Goal: Information Seeking & Learning: Compare options

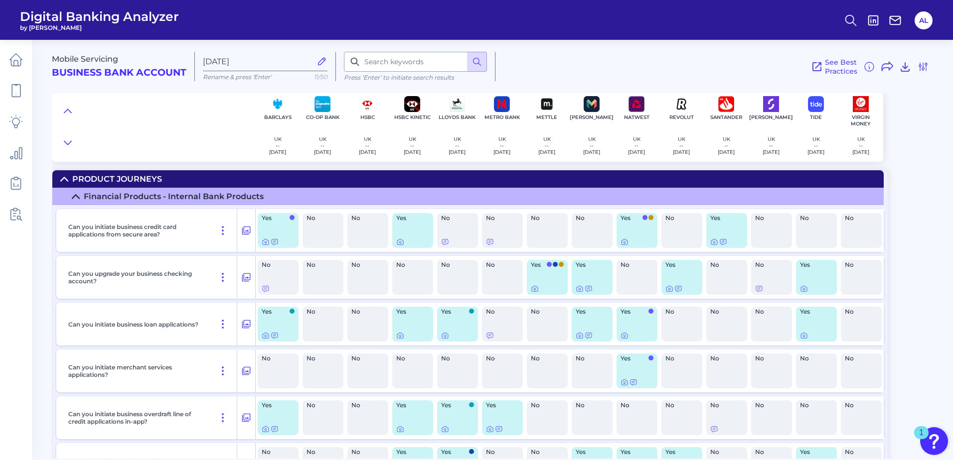
scroll to position [34, 0]
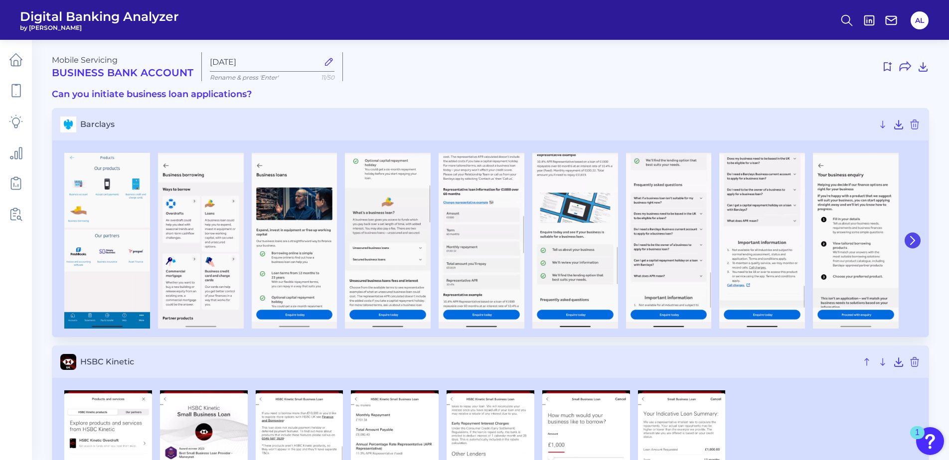
click at [916, 246] on button at bounding box center [912, 241] width 16 height 16
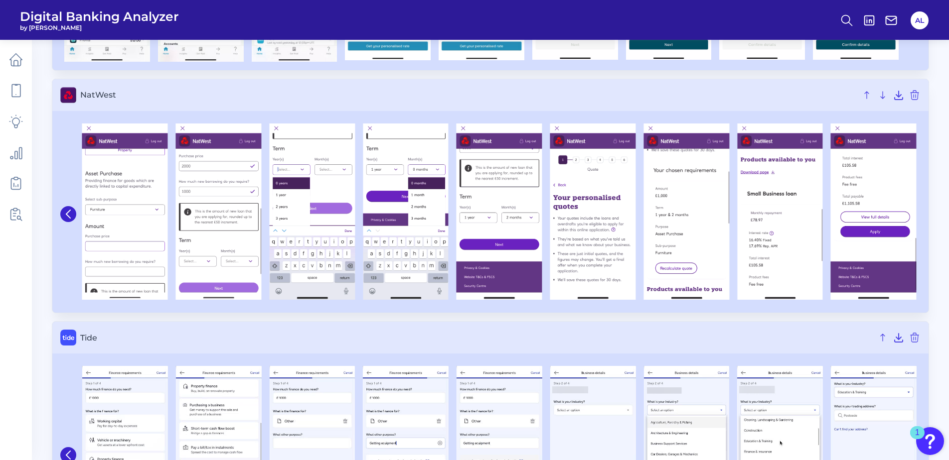
scroll to position [975, 0]
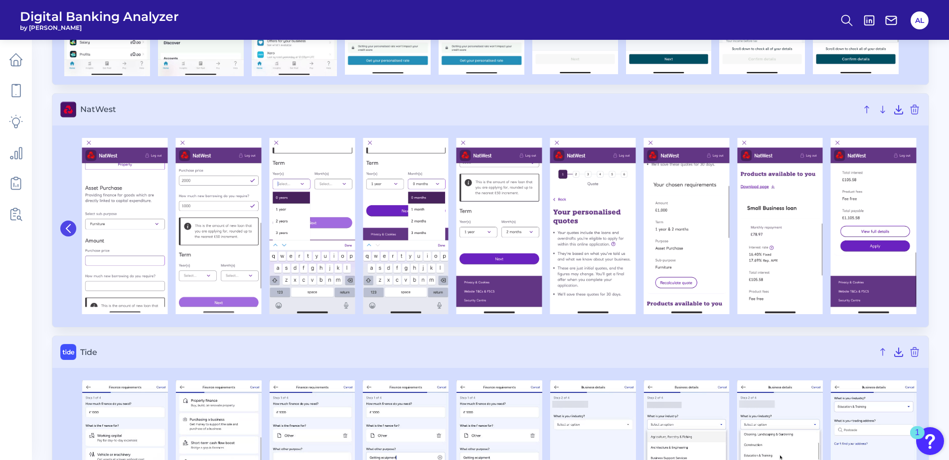
click at [70, 231] on icon at bounding box center [68, 228] width 9 height 9
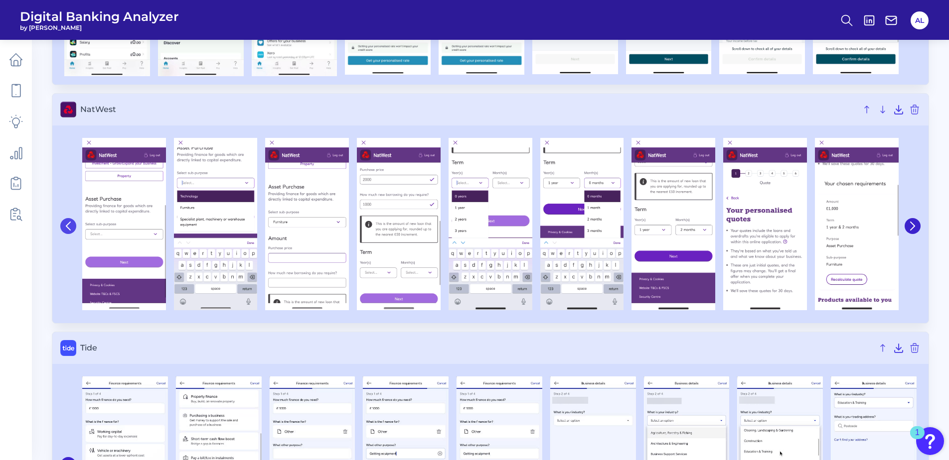
click at [70, 230] on icon at bounding box center [68, 226] width 4 height 8
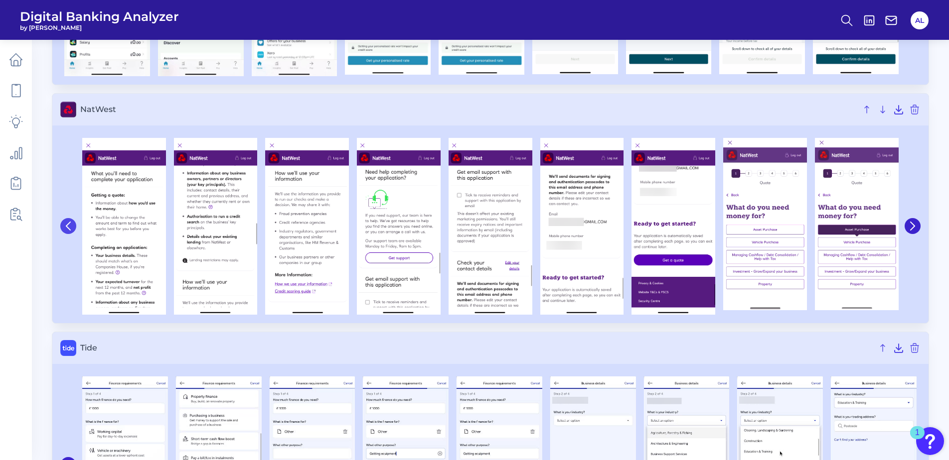
click at [71, 231] on button at bounding box center [68, 226] width 16 height 16
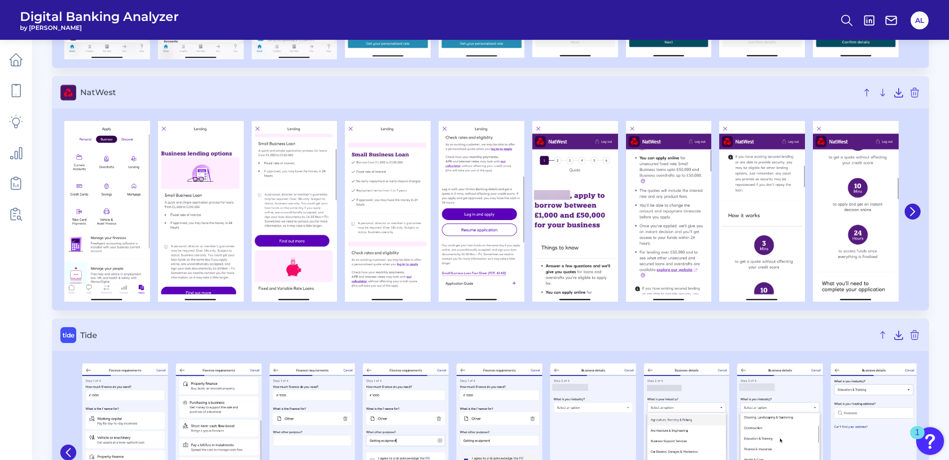
scroll to position [980, 0]
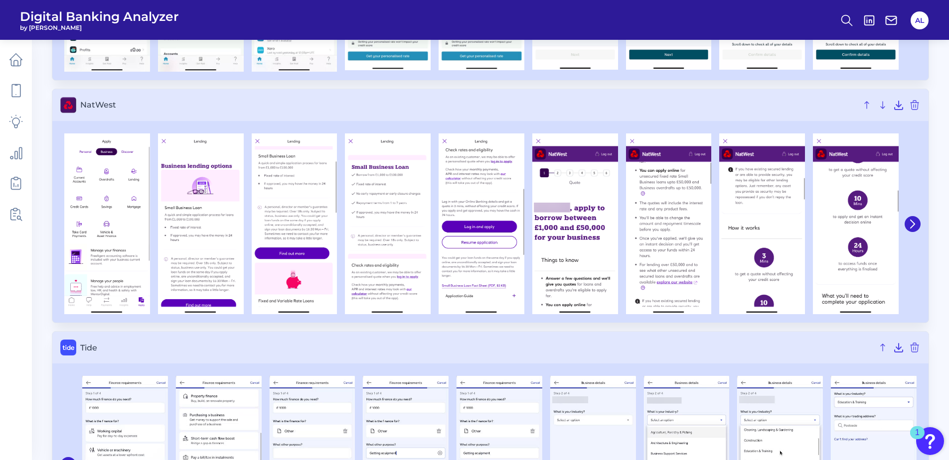
click at [443, 341] on h3 "Tide" at bounding box center [490, 348] width 876 height 32
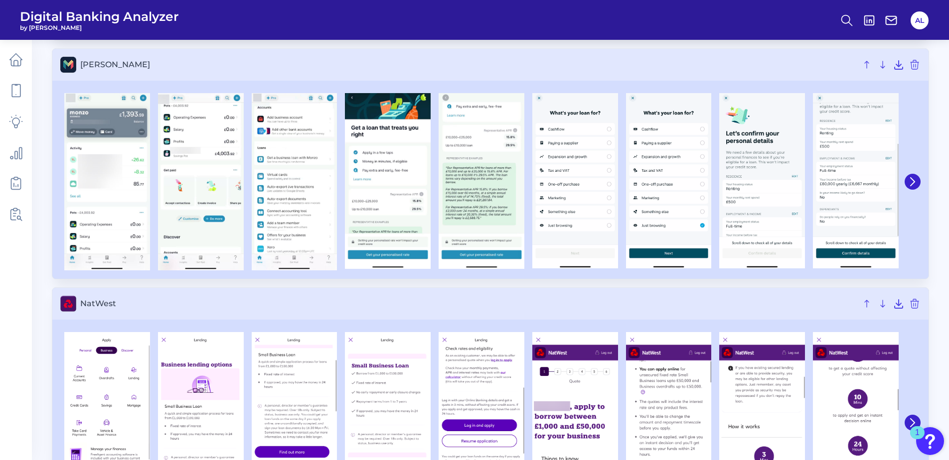
scroll to position [769, 0]
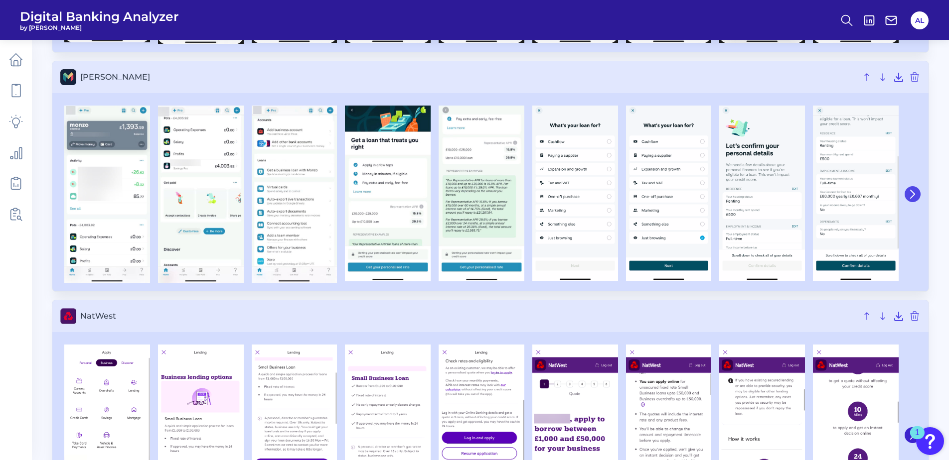
click at [916, 198] on icon at bounding box center [912, 194] width 9 height 9
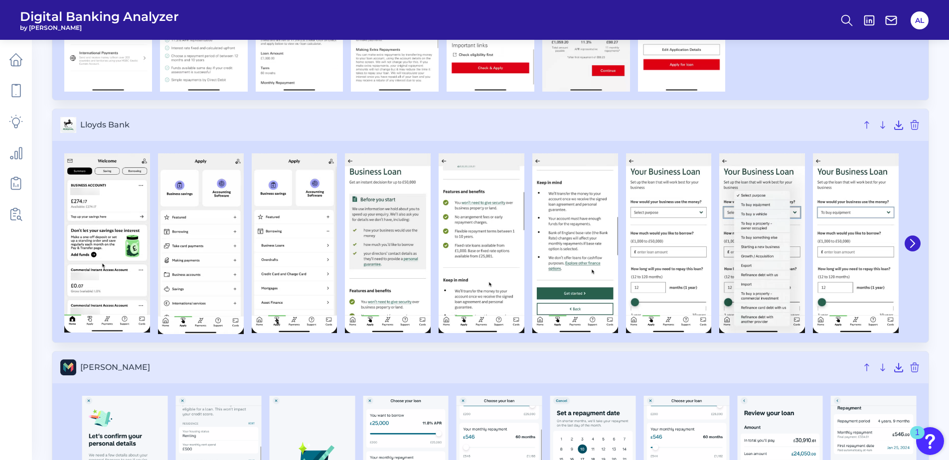
scroll to position [478, 0]
drag, startPoint x: 909, startPoint y: 247, endPoint x: 905, endPoint y: 239, distance: 8.7
click at [905, 239] on button at bounding box center [912, 244] width 16 height 16
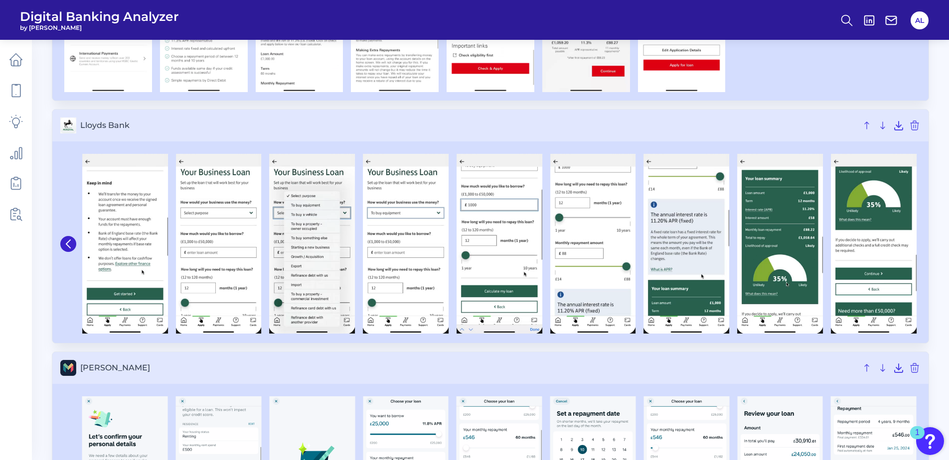
click at [450, 368] on span "[PERSON_NAME]" at bounding box center [468, 367] width 776 height 9
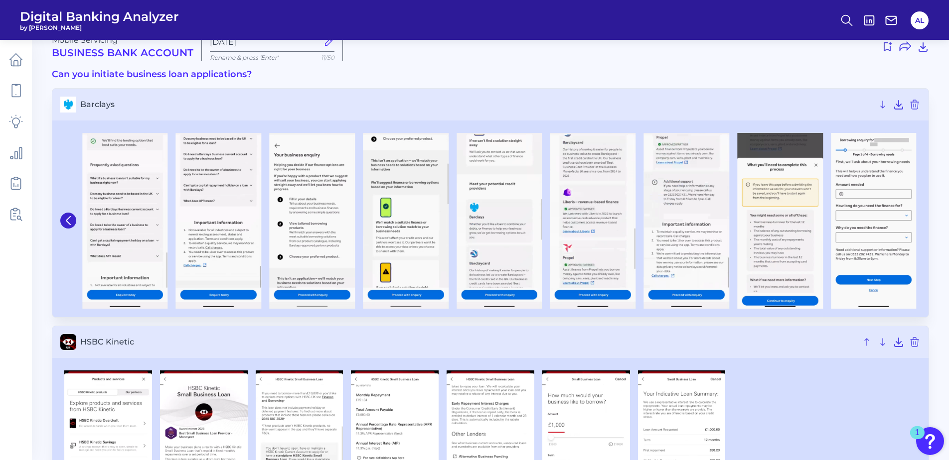
scroll to position [0, 0]
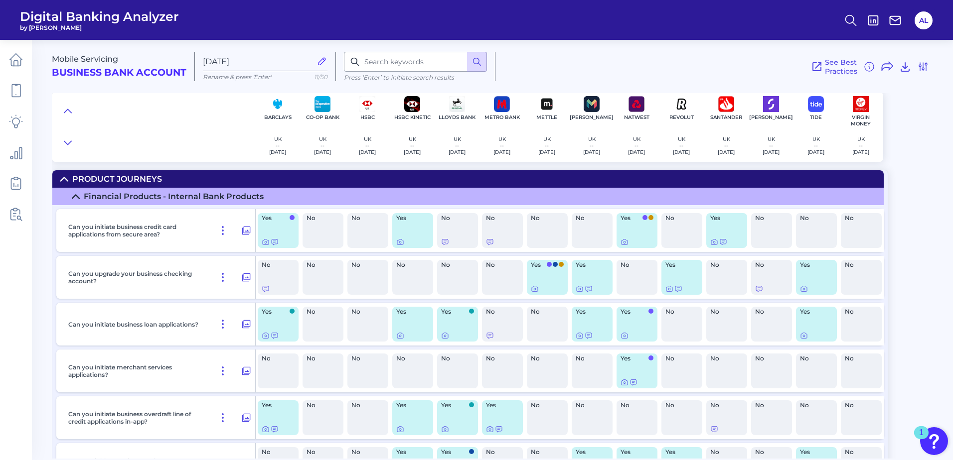
scroll to position [34, 0]
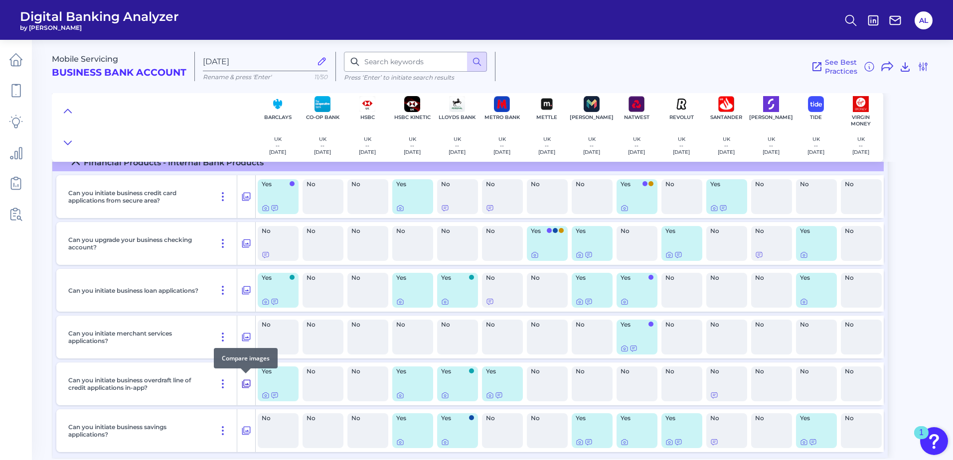
click at [246, 388] on icon at bounding box center [246, 384] width 8 height 8
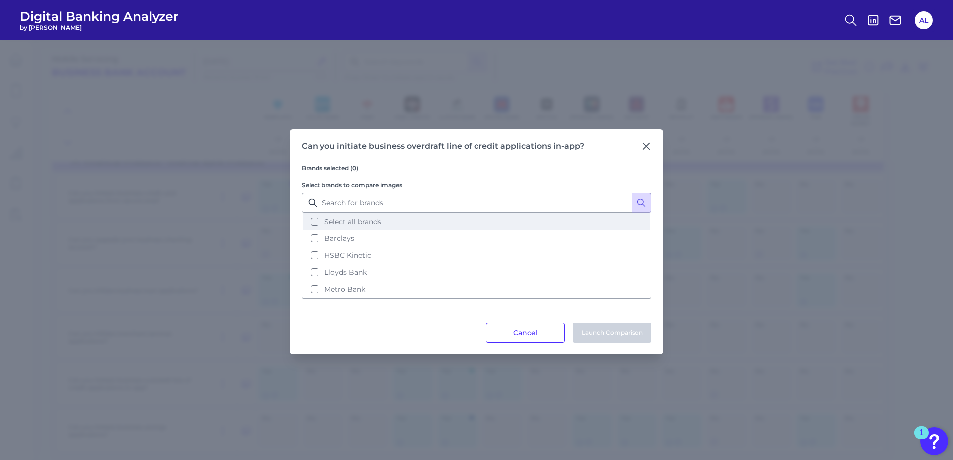
click at [315, 221] on button "Select all brands" at bounding box center [476, 221] width 348 height 17
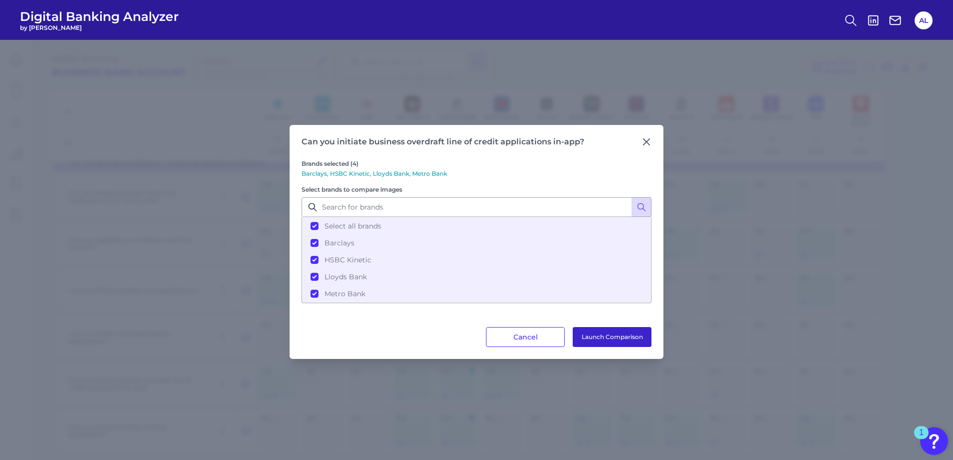
click at [610, 334] on button "Launch Comparison" at bounding box center [611, 337] width 79 height 20
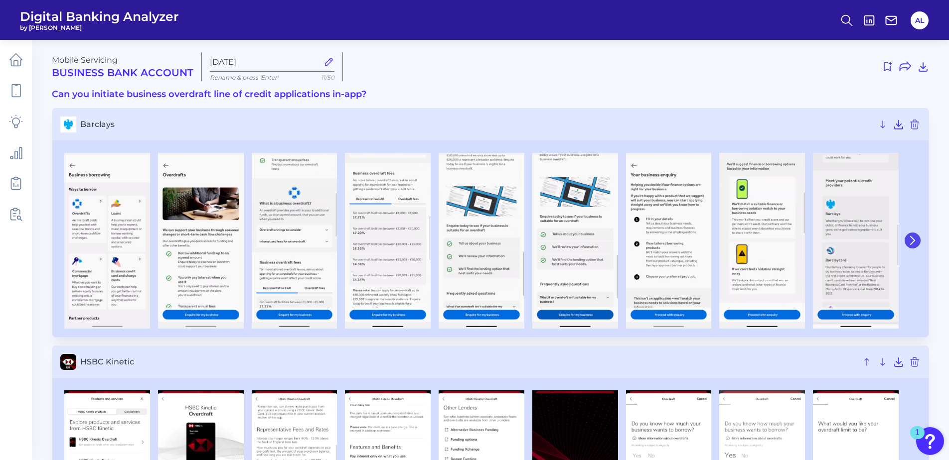
click at [915, 241] on icon at bounding box center [912, 240] width 9 height 9
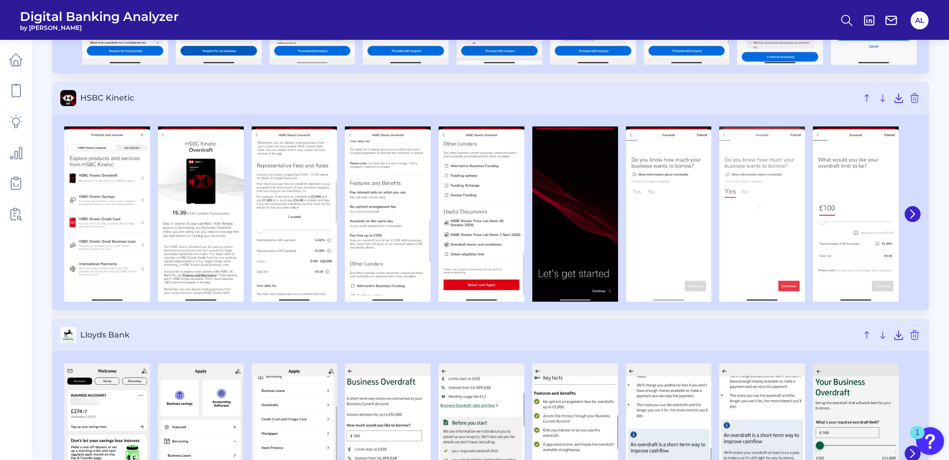
scroll to position [265, 0]
click at [917, 215] on button at bounding box center [912, 214] width 16 height 16
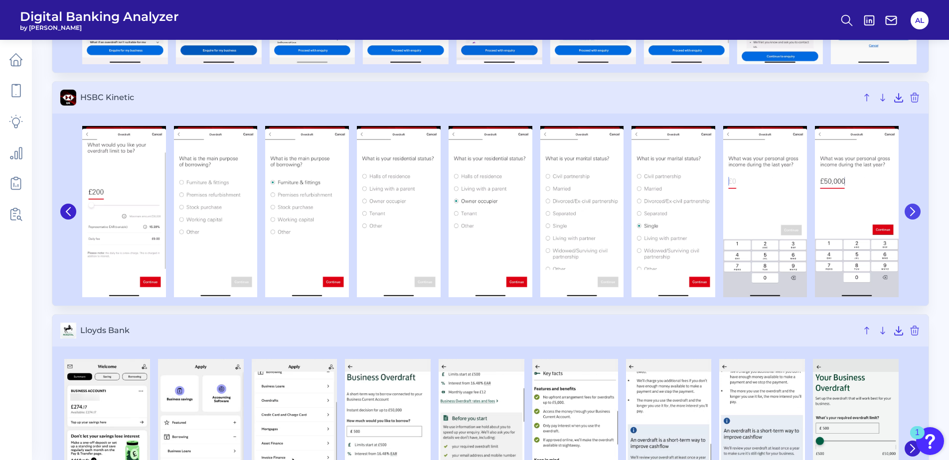
click at [917, 215] on button at bounding box center [912, 212] width 16 height 16
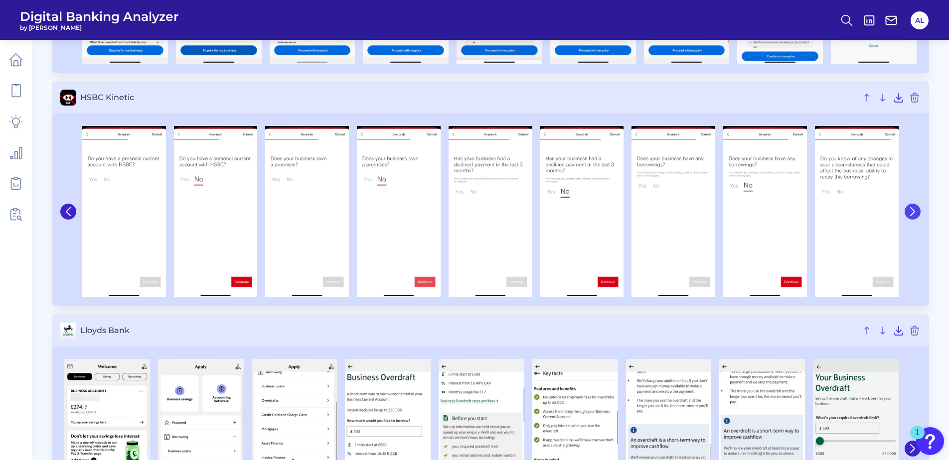
click at [917, 215] on button at bounding box center [912, 212] width 16 height 16
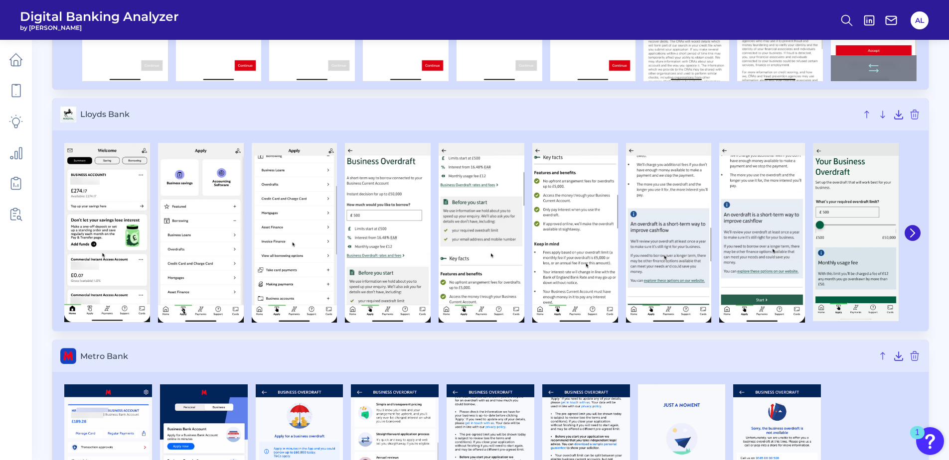
scroll to position [486, 0]
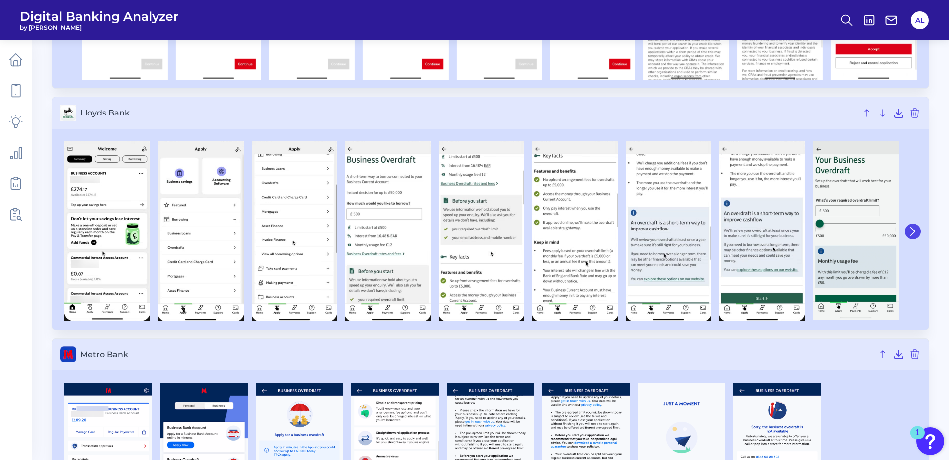
click at [910, 231] on icon at bounding box center [912, 231] width 9 height 9
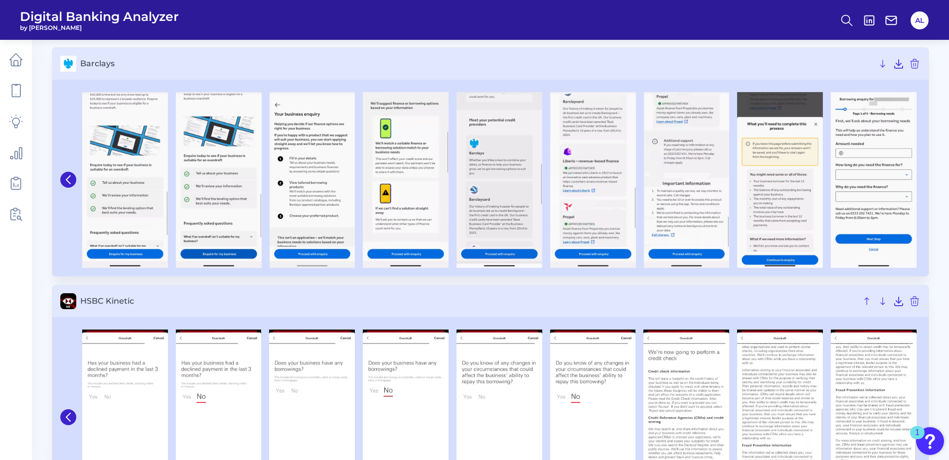
scroll to position [0, 0]
